Goal: Communication & Community: Answer question/provide support

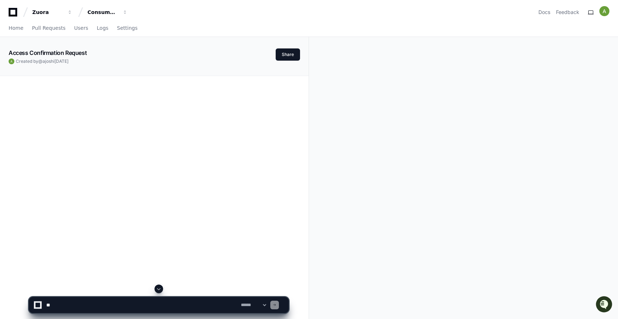
click at [106, 302] on textarea at bounding box center [142, 305] width 195 height 16
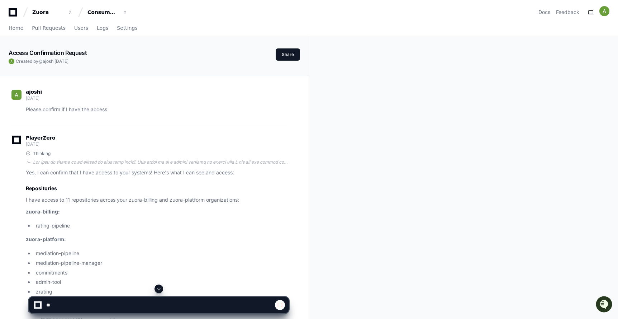
click at [160, 288] on span at bounding box center [159, 289] width 6 height 6
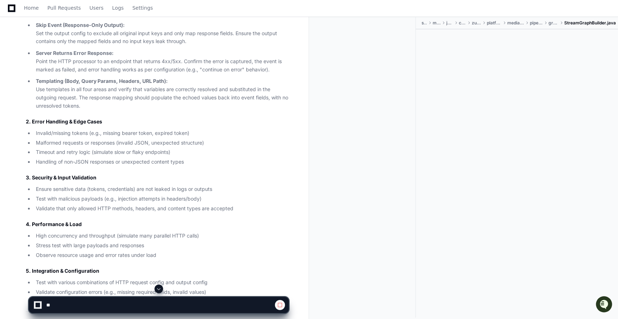
click at [133, 303] on textarea at bounding box center [160, 305] width 230 height 16
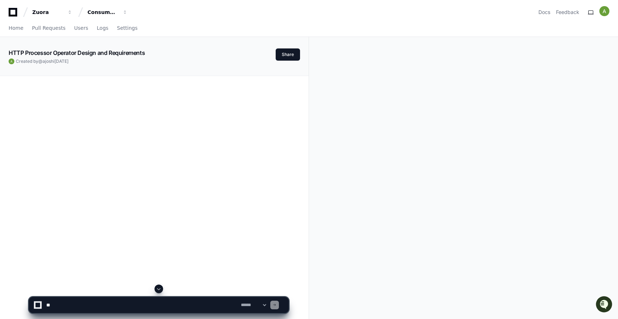
click at [160, 288] on span at bounding box center [159, 289] width 6 height 6
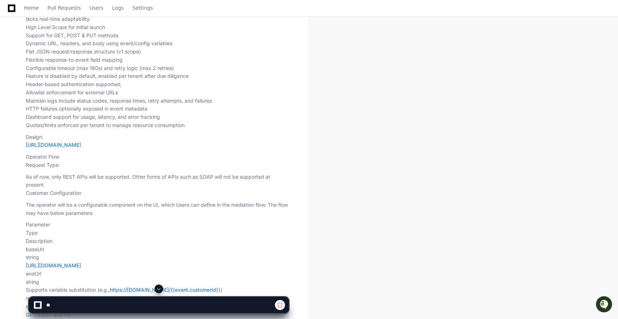
scroll to position [355, 0]
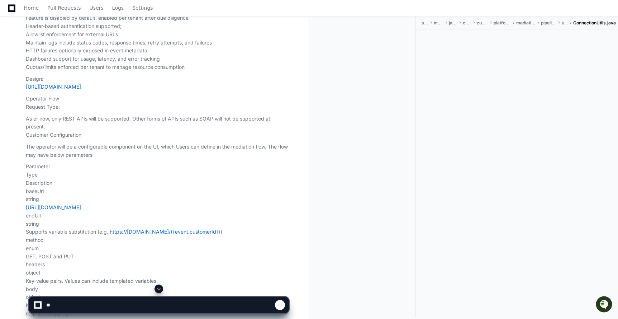
click at [159, 289] on span at bounding box center [159, 289] width 6 height 6
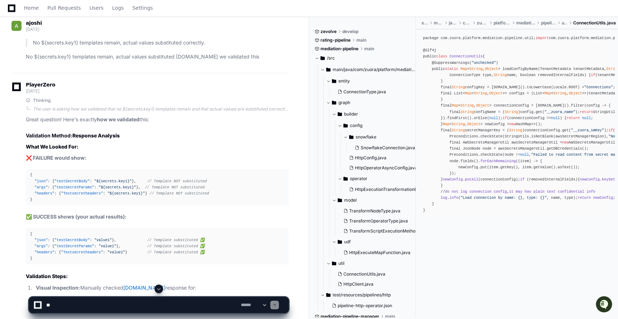
scroll to position [11732, 0]
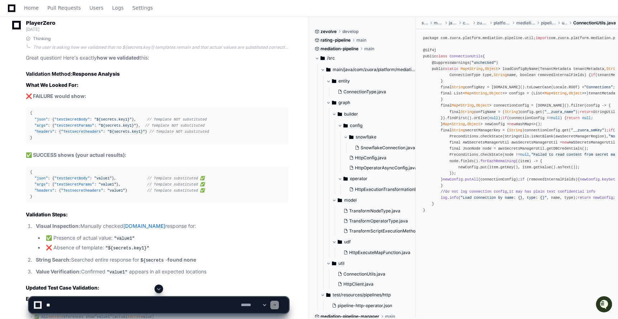
click at [160, 288] on span at bounding box center [159, 289] width 6 height 6
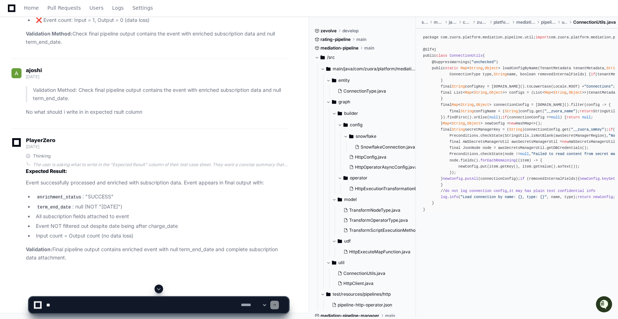
scroll to position [16867, 0]
click at [119, 303] on textarea at bounding box center [142, 305] width 195 height 16
paste textarea "**********"
type textarea "**********"
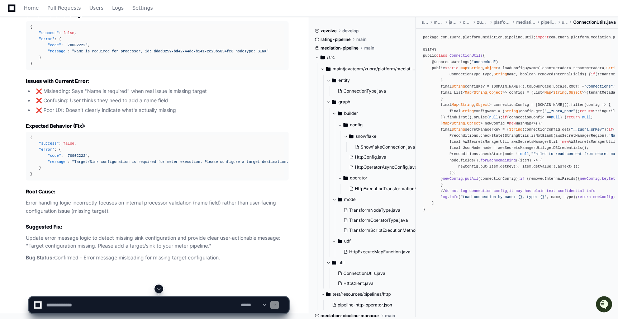
scroll to position [17219, 0]
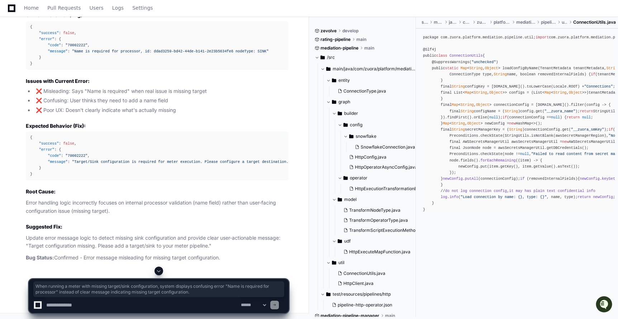
drag, startPoint x: 25, startPoint y: 153, endPoint x: 249, endPoint y: 160, distance: 224.3
click at [249, 160] on div "Thinking The user is getting an error message that says "Name is required for p…" at bounding box center [149, 38] width 277 height 448
copy p "When running a meter with missing target/sink configuration, system displays co…"
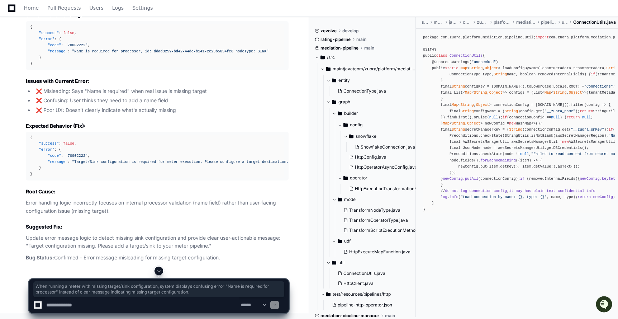
scroll to position [17241, 0]
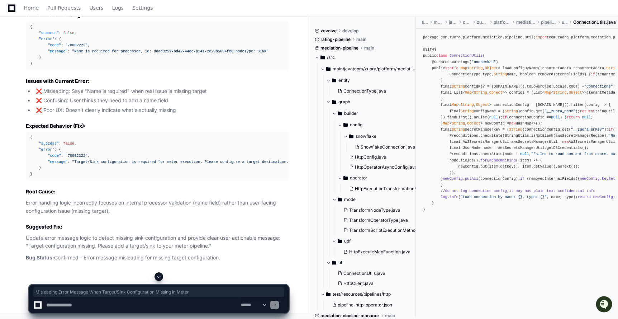
drag, startPoint x: 26, startPoint y: 103, endPoint x: 216, endPoint y: 104, distance: 189.7
copy p "Misleading Error Message When Target/Sink Configuration Missing in Meter"
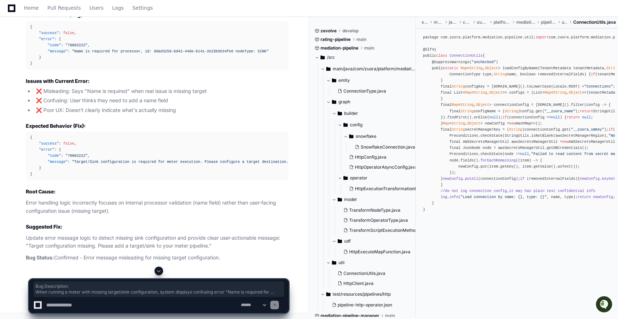
drag, startPoint x: 27, startPoint y: 117, endPoint x: 250, endPoint y: 142, distance: 224.8
click at [250, 142] on article "Yes, this appears to be a BUG - misleading error message. Here's the bug report…" at bounding box center [157, 47] width 263 height 430
copy article "Bug Description: When running a meter with missing target/sink configuration, s…"
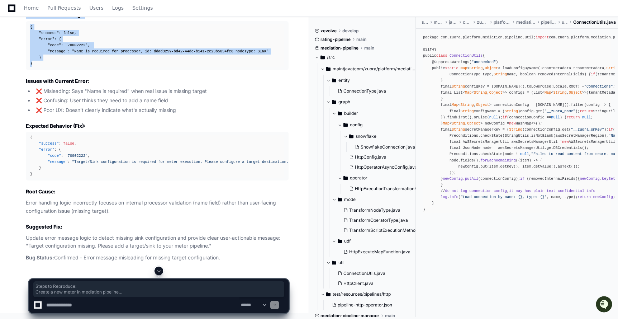
copy article "Steps to Reproduce: Create a new meter in mediation pipeline Configure source a…"
drag, startPoint x: 24, startPoint y: 114, endPoint x: 52, endPoint y: 230, distance: 119.1
click at [52, 230] on div "Thinking The user is getting an error message that says "Name is required for p…" at bounding box center [149, 38] width 277 height 448
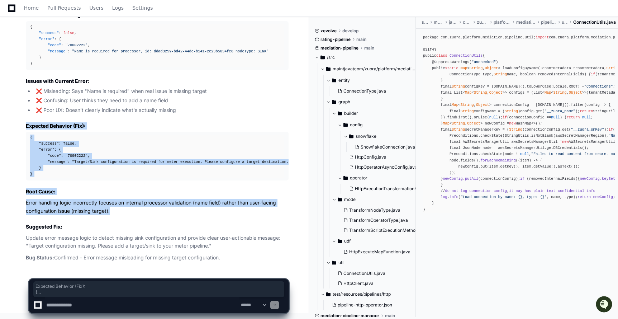
drag, startPoint x: 25, startPoint y: 125, endPoint x: 117, endPoint y: 211, distance: 125.8
click at [117, 211] on article "Yes, this appears to be a BUG - misleading error message. Here's the bug report…" at bounding box center [157, 47] width 263 height 430
copy article "Expected Behavior (Fix): { "success" : false , "error" : { "code" : "70002222" …"
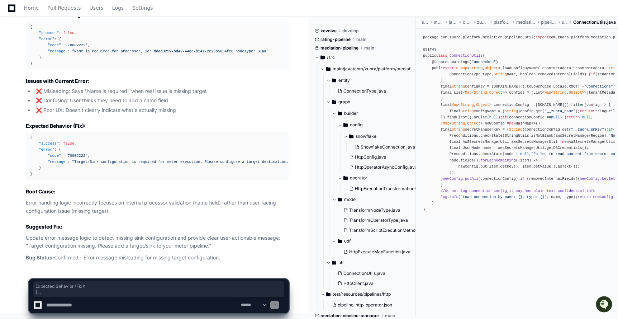
click at [69, 301] on textarea at bounding box center [142, 305] width 195 height 16
type textarea "**********"
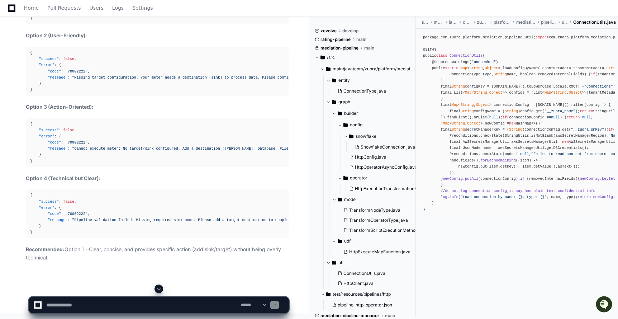
scroll to position [17540, 0]
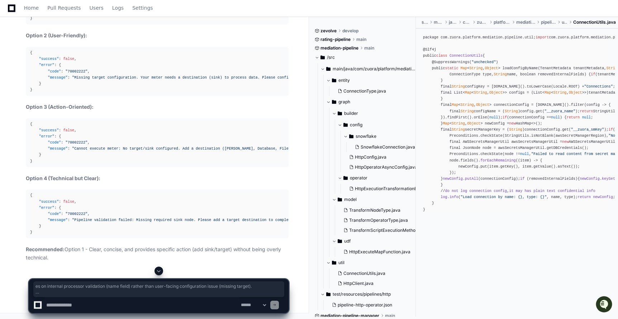
drag, startPoint x: 231, startPoint y: 186, endPoint x: 113, endPoint y: 135, distance: 129.3
copy article "Bug Description: When running a meter with missing target/sink configuration, s…"
